Goal: Find specific page/section: Find specific page/section

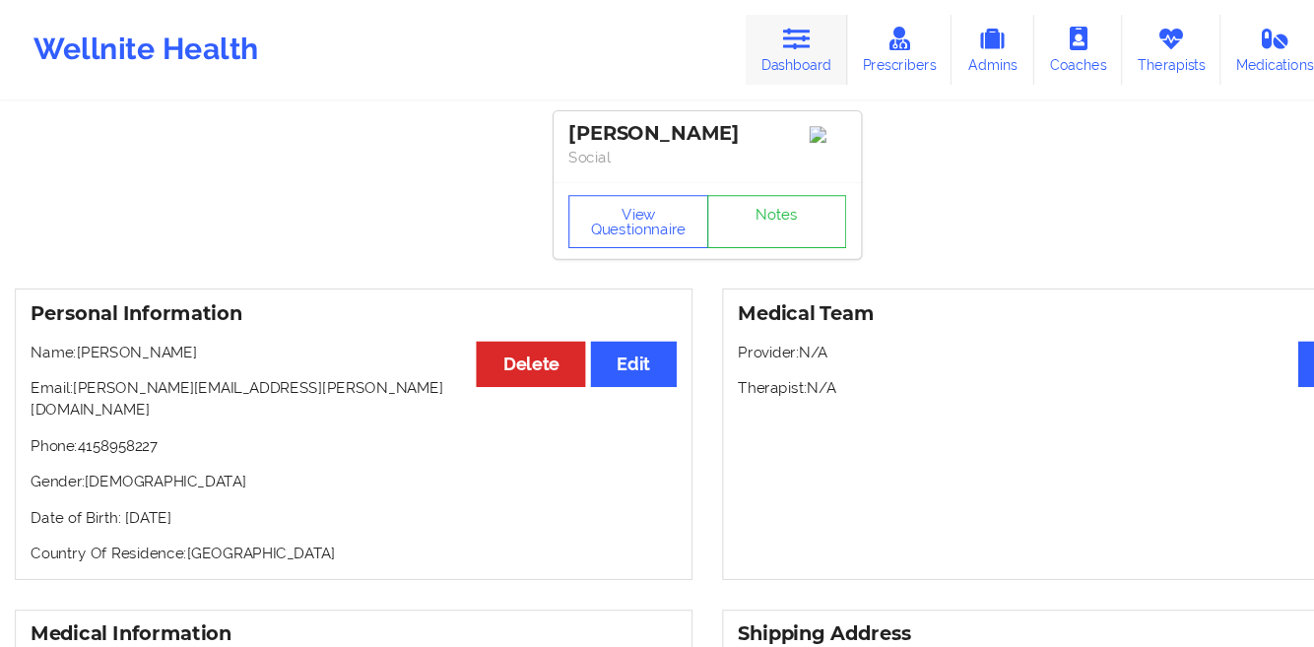
click at [763, 34] on link "Dashboard" at bounding box center [740, 46] width 95 height 65
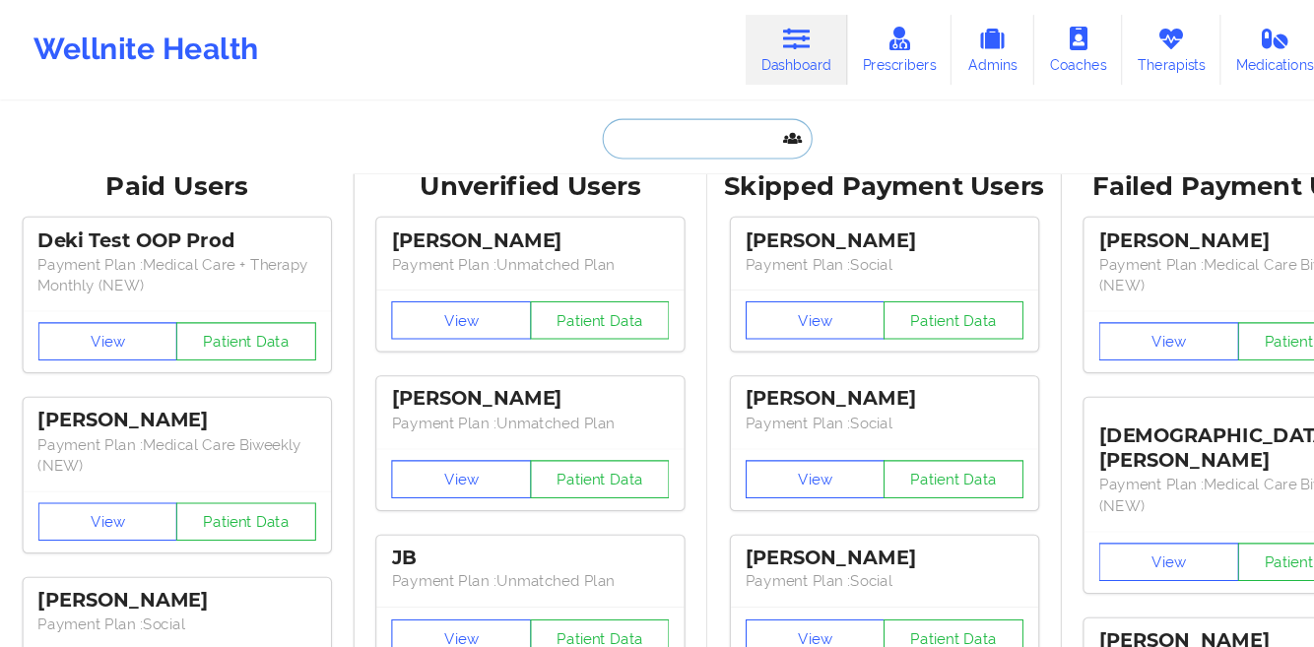
click at [585, 146] on input "text" at bounding box center [657, 128] width 195 height 37
paste input "[PERSON_NAME]"
type input "[PERSON_NAME]"
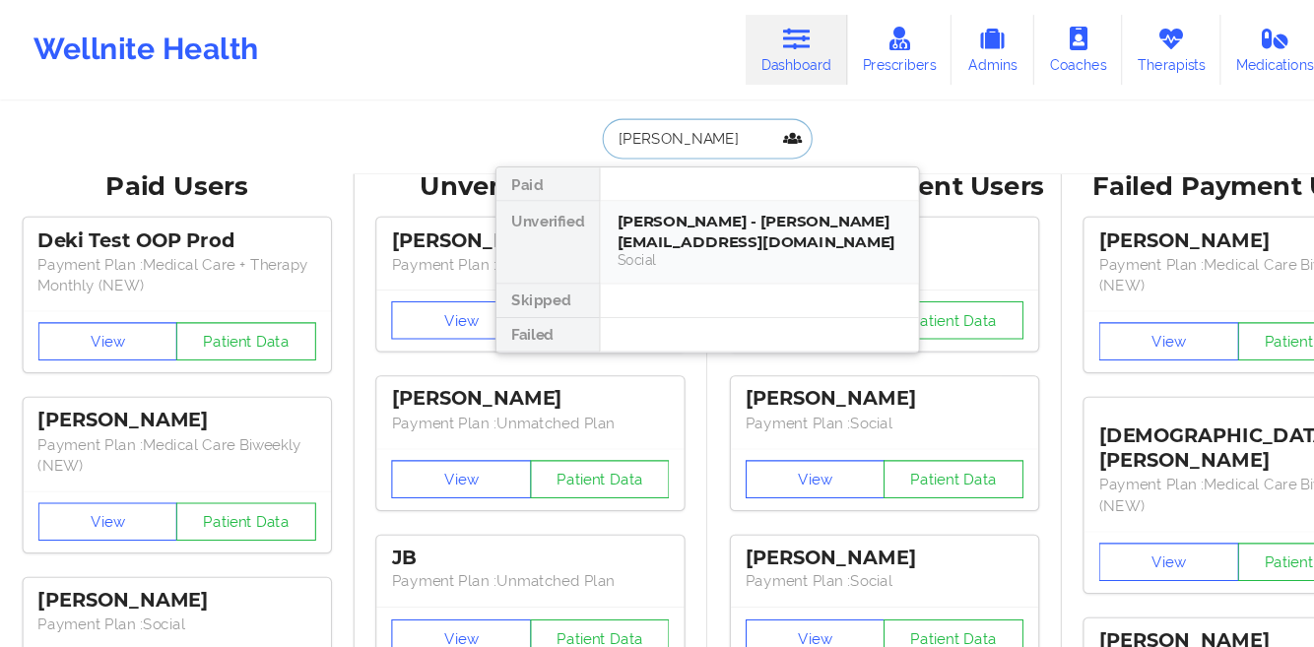
click at [597, 203] on div "[PERSON_NAME] - [PERSON_NAME][EMAIL_ADDRESS][DOMAIN_NAME]" at bounding box center [705, 215] width 264 height 36
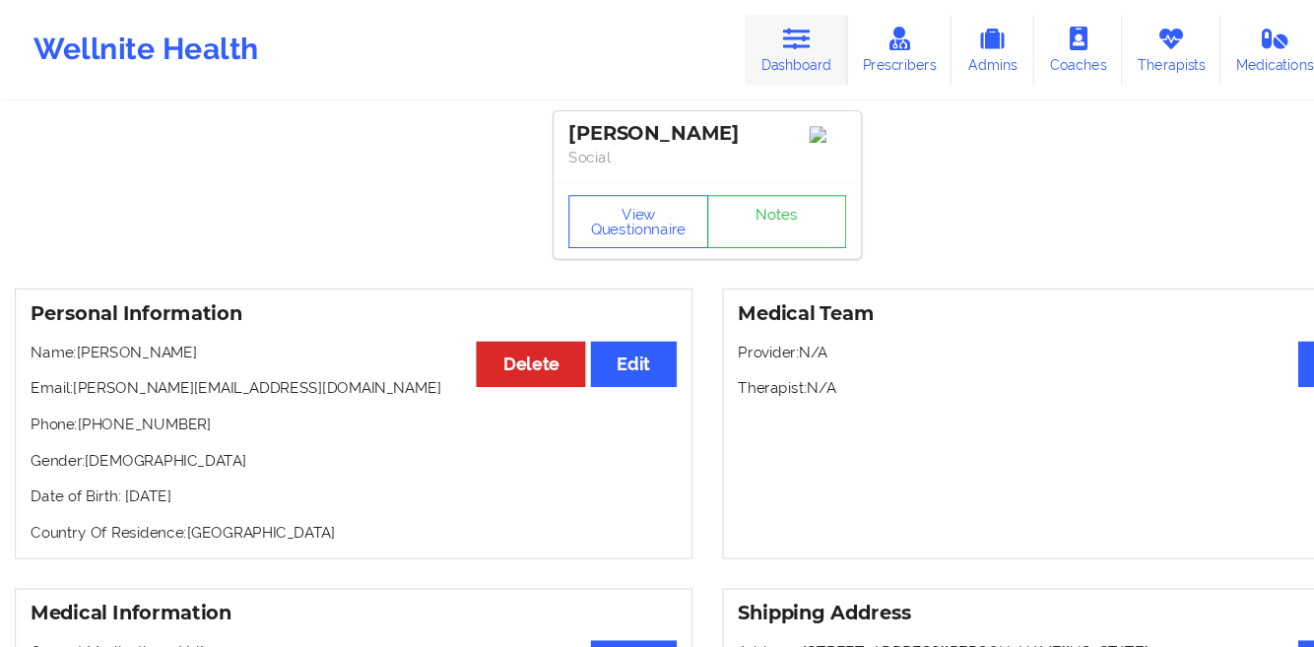
click at [725, 57] on link "Dashboard" at bounding box center [740, 46] width 95 height 65
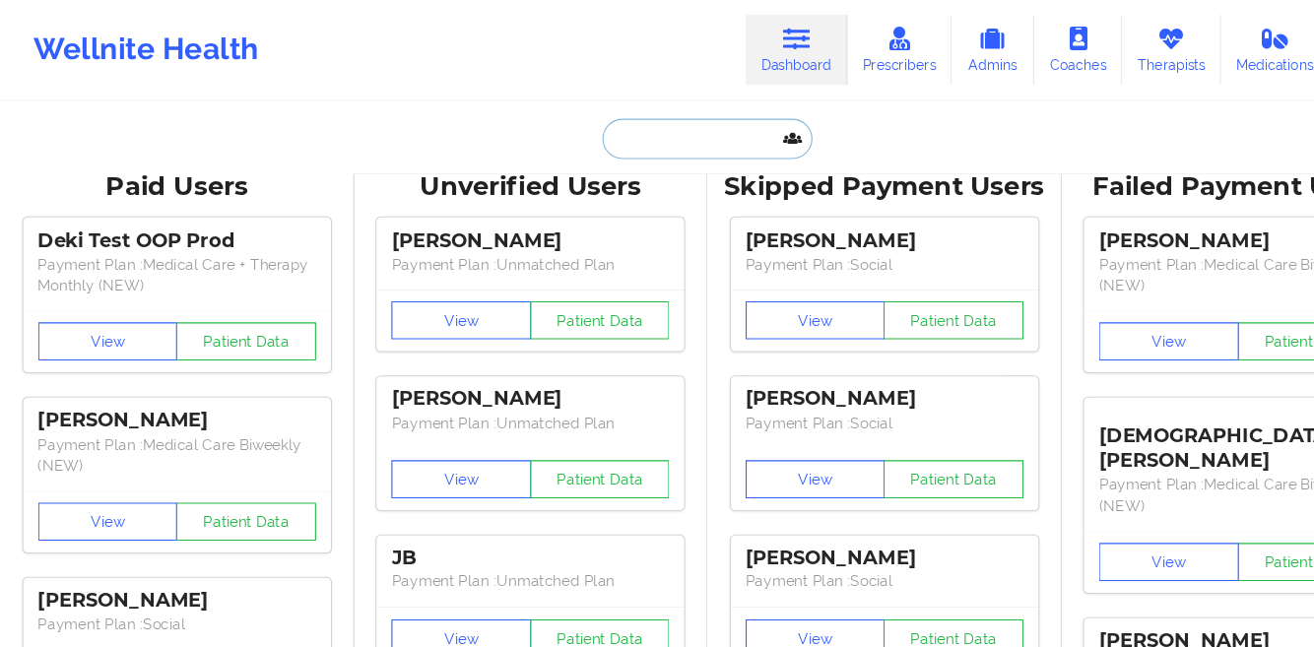
click at [568, 133] on input "text" at bounding box center [657, 128] width 195 height 37
paste input "[PERSON_NAME]"
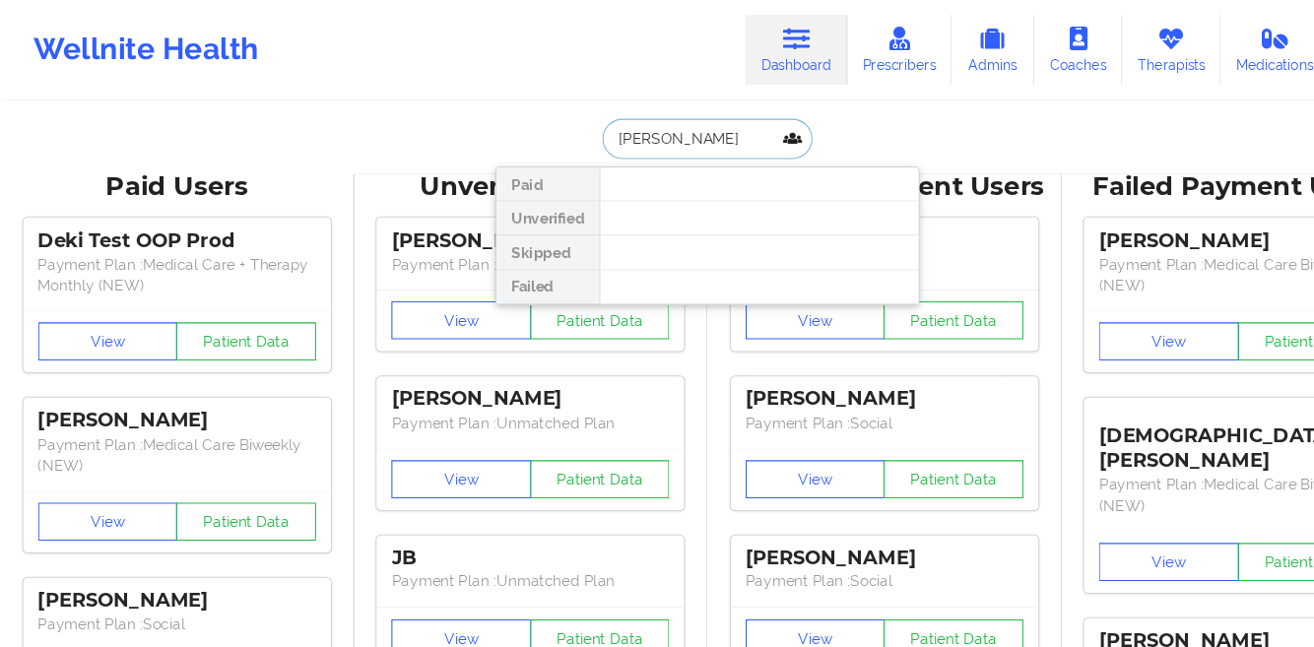
type input "[PERSON_NAME]"
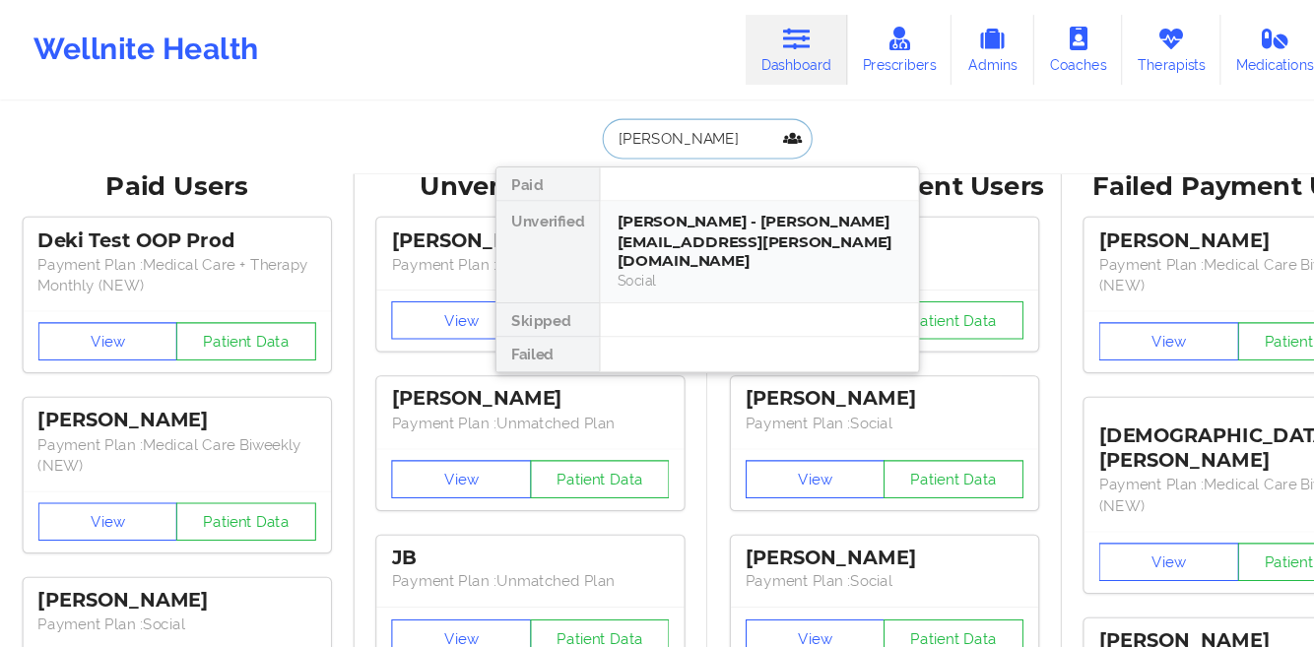
click at [600, 221] on div "[PERSON_NAME] - [PERSON_NAME][EMAIL_ADDRESS][PERSON_NAME][DOMAIN_NAME]" at bounding box center [705, 224] width 264 height 55
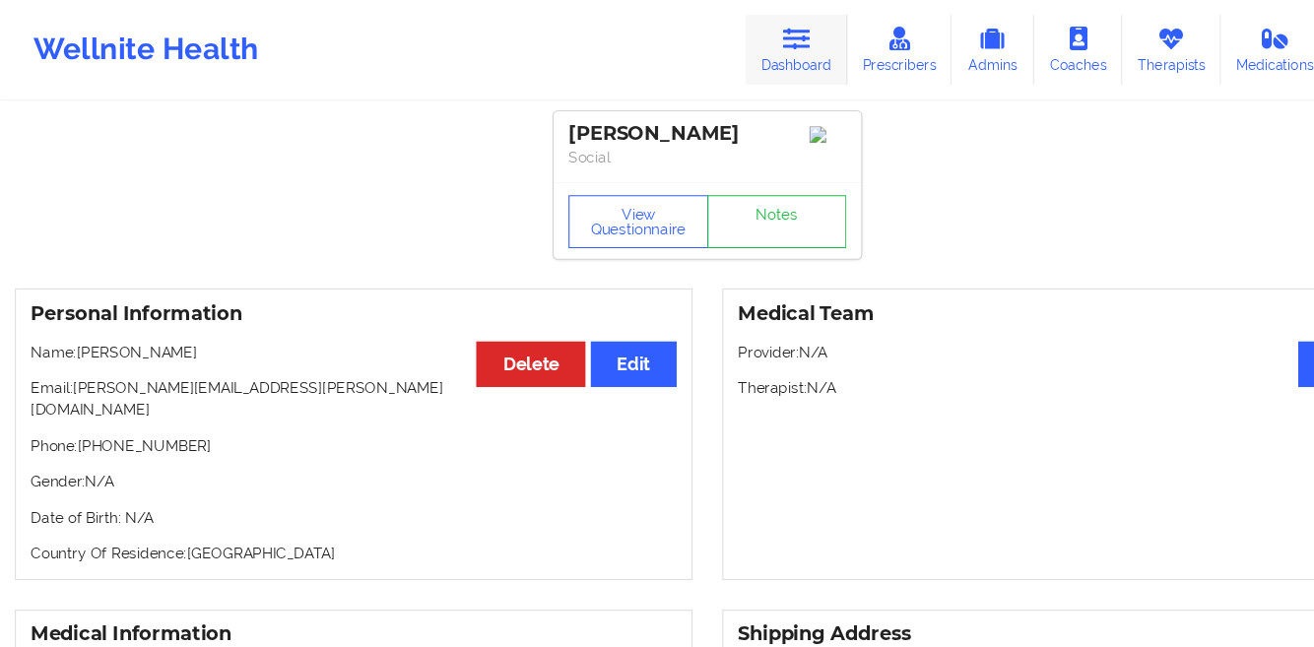
click at [745, 49] on link "Dashboard" at bounding box center [740, 46] width 95 height 65
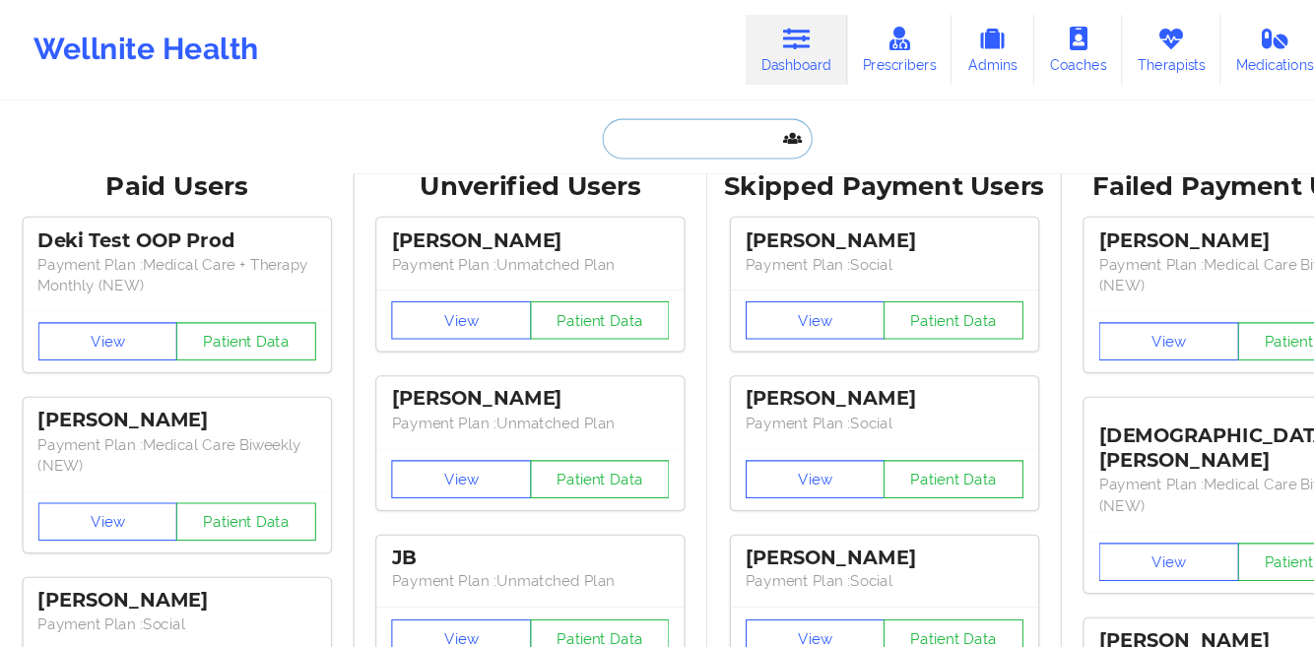
click at [597, 126] on input "text" at bounding box center [657, 128] width 195 height 37
paste input "[PERSON_NAME]"
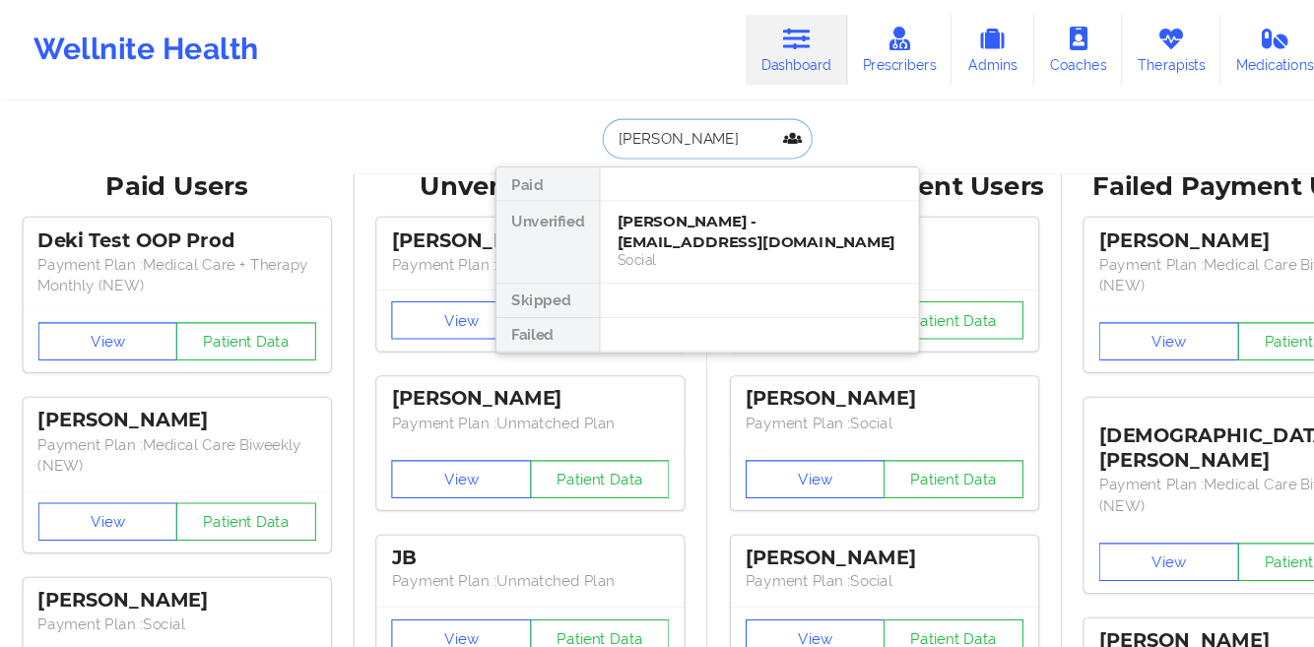
paste input "[PERSON_NAME]"
type input "[PERSON_NAME]"
click at [617, 221] on div "[PERSON_NAME] - [EMAIL_ADDRESS][DOMAIN_NAME]" at bounding box center [705, 215] width 264 height 36
